Goal: Information Seeking & Learning: Learn about a topic

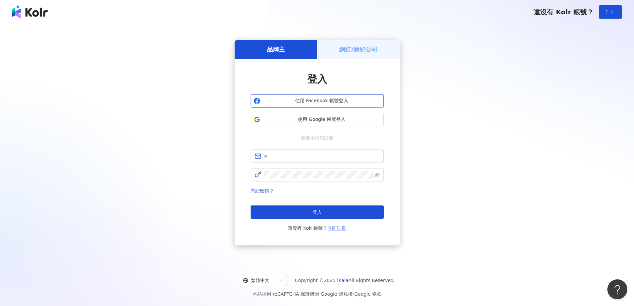
click at [313, 105] on button "使用 Facebook 帳號登入" at bounding box center [316, 100] width 133 height 13
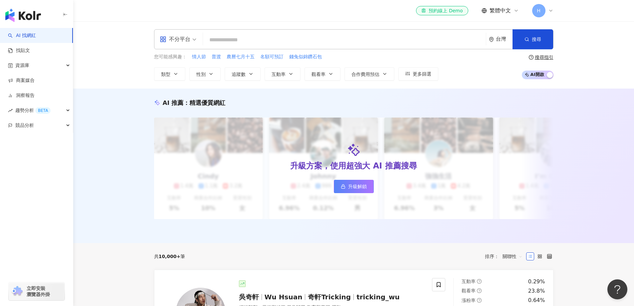
click at [253, 38] on input "search" at bounding box center [344, 40] width 277 height 13
type input "**********"
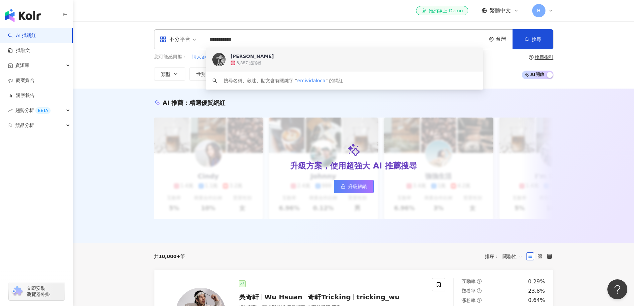
click at [219, 59] on img at bounding box center [218, 59] width 13 height 13
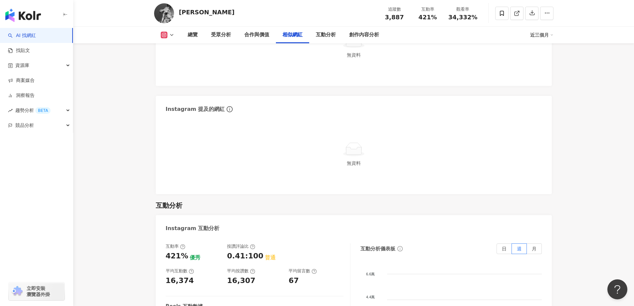
scroll to position [1297, 0]
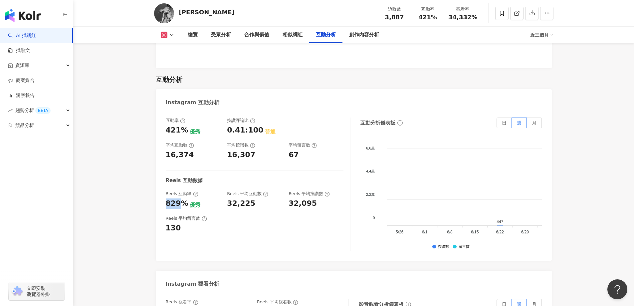
drag, startPoint x: 166, startPoint y: 194, endPoint x: 179, endPoint y: 194, distance: 12.6
click at [179, 198] on div "829%" at bounding box center [177, 203] width 23 height 10
copy div "829"
drag, startPoint x: 228, startPoint y: 194, endPoint x: 272, endPoint y: 194, distance: 43.9
click at [270, 198] on div "32,225" at bounding box center [254, 203] width 55 height 10
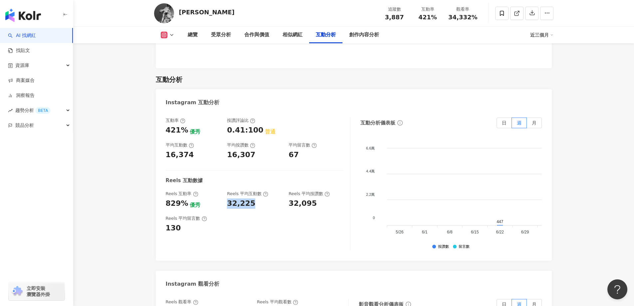
copy div "32,225"
click at [281, 198] on div "32,225" at bounding box center [254, 203] width 55 height 10
drag, startPoint x: 290, startPoint y: 192, endPoint x: 329, endPoint y: 209, distance: 42.9
click at [327, 198] on div "32,095" at bounding box center [315, 203] width 55 height 10
click at [240, 198] on div "32,225" at bounding box center [241, 203] width 28 height 10
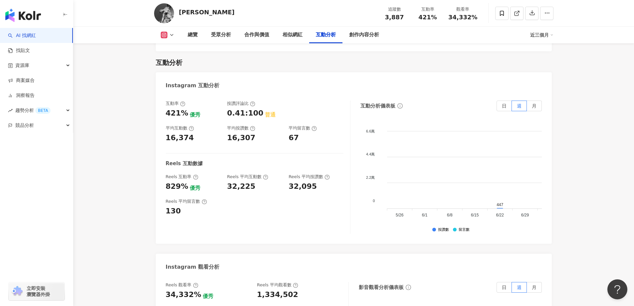
scroll to position [1330, 0]
